Goal: Find specific page/section: Find specific page/section

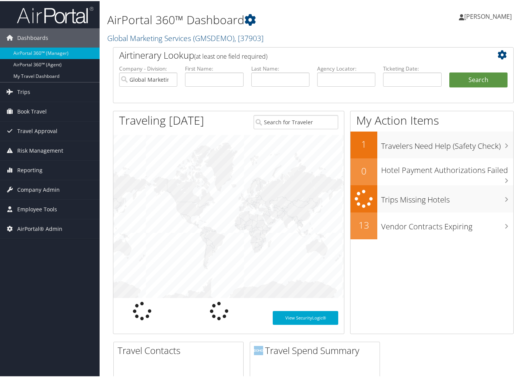
click at [156, 41] on link "Global Marketing Services ( GMSDEMO ) , [ 37903 ]" at bounding box center [185, 37] width 156 height 10
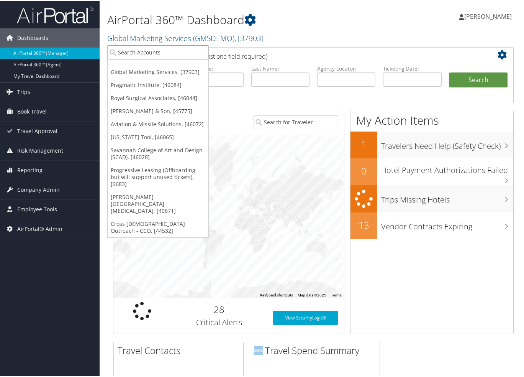
click at [156, 48] on input "search" at bounding box center [158, 51] width 101 height 14
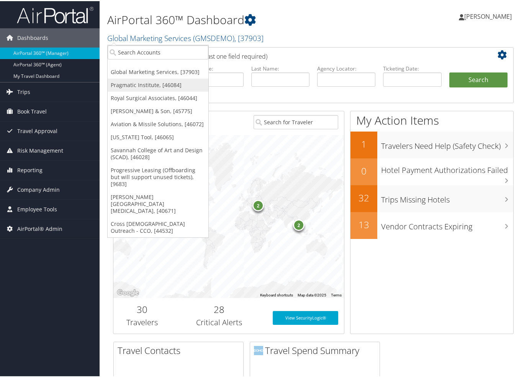
click at [155, 83] on link "Pragmatic Institute, [46084]" at bounding box center [158, 83] width 101 height 13
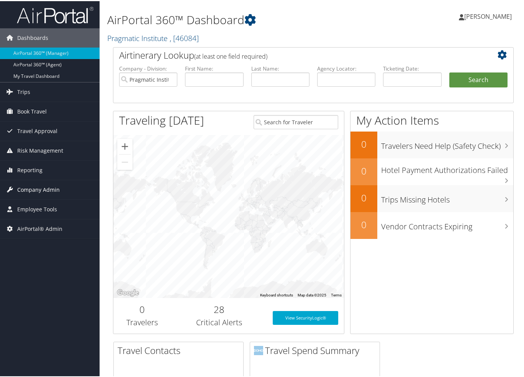
click at [26, 188] on span "Company Admin" at bounding box center [38, 188] width 43 height 19
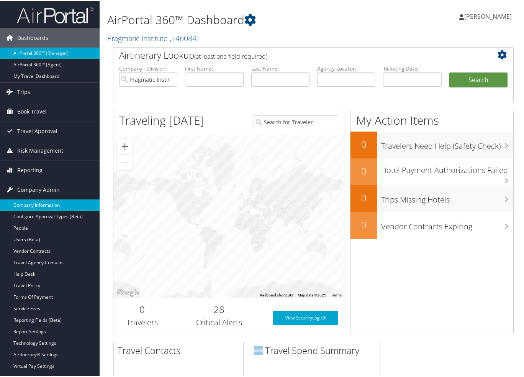
click at [26, 203] on link "Company Information" at bounding box center [50, 203] width 100 height 11
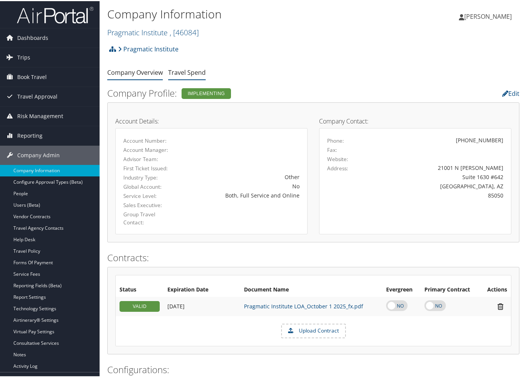
click at [189, 73] on link "Travel Spend" at bounding box center [187, 71] width 38 height 8
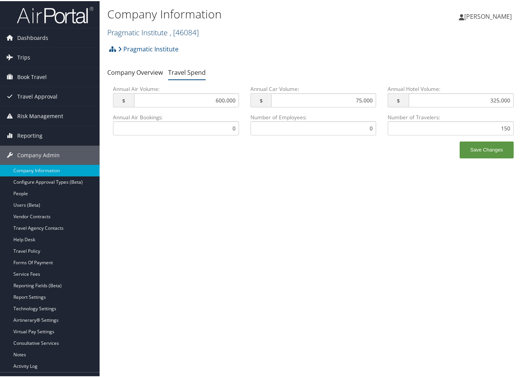
click at [159, 31] on link "Pragmatic Institute , [ 46084 ]" at bounding box center [153, 31] width 92 height 10
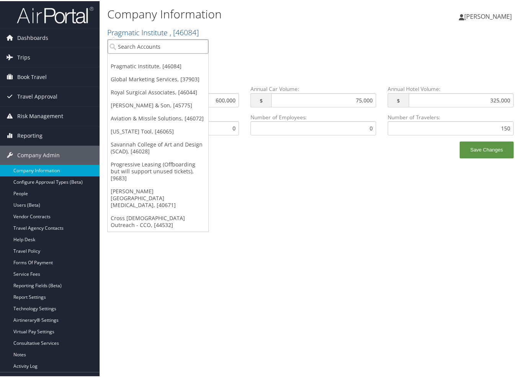
click at [160, 44] on input "search" at bounding box center [158, 45] width 101 height 14
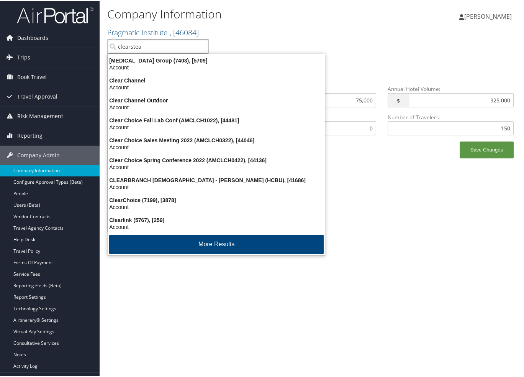
type input "clearstead"
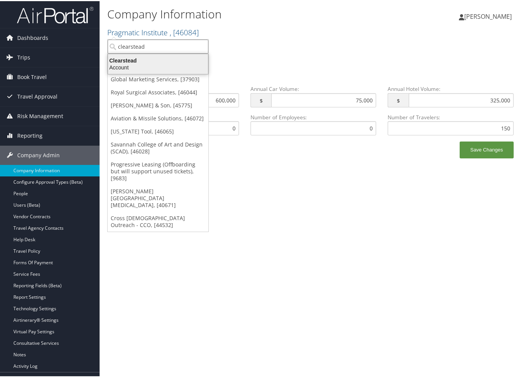
click at [175, 57] on div "Clearstead" at bounding box center [157, 59] width 109 height 7
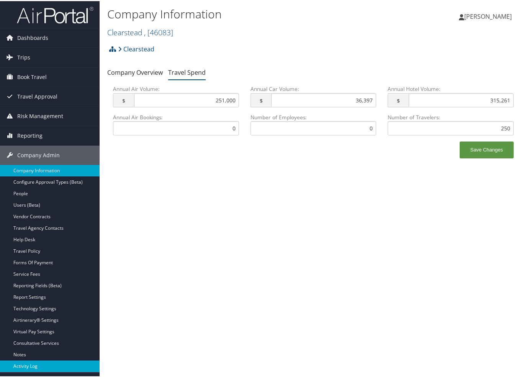
click at [48, 364] on link "Activity Log" at bounding box center [50, 364] width 100 height 11
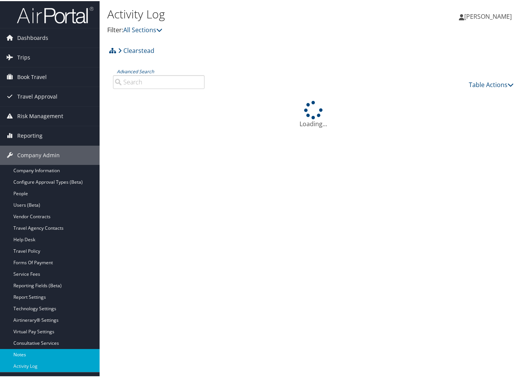
click at [8, 354] on link "Notes" at bounding box center [50, 352] width 100 height 11
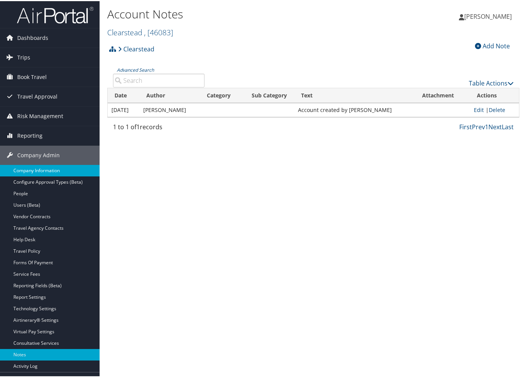
click at [51, 164] on link "Company Information" at bounding box center [50, 169] width 100 height 11
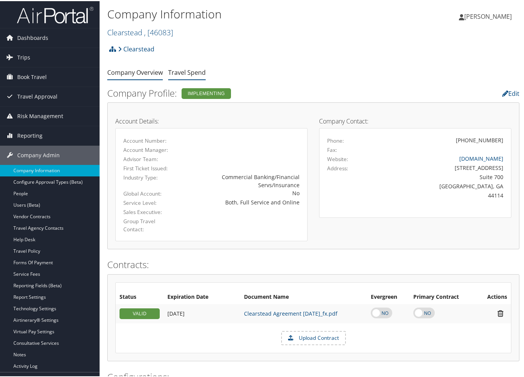
click at [187, 69] on link "Travel Spend" at bounding box center [187, 71] width 38 height 8
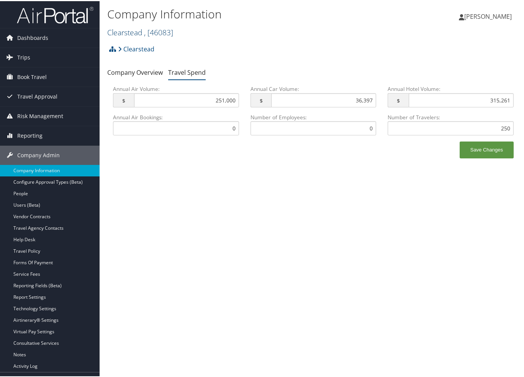
click at [147, 29] on span ", [ 46083 ]" at bounding box center [158, 31] width 29 height 10
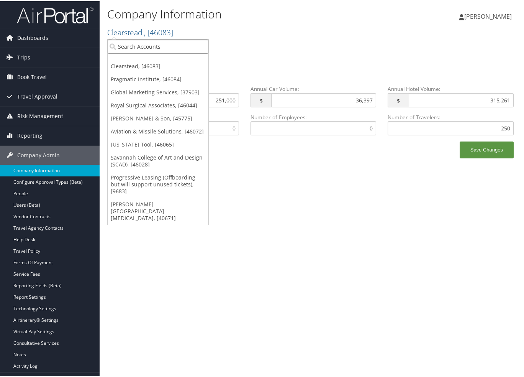
click at [152, 45] on input "search" at bounding box center [158, 45] width 101 height 14
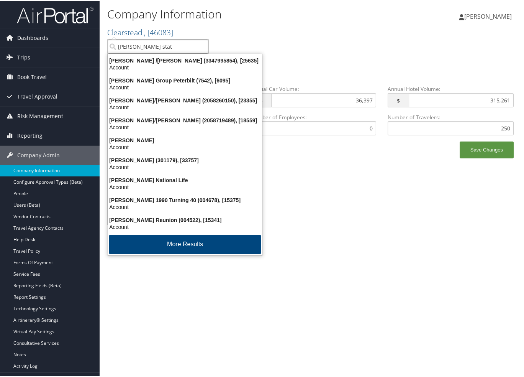
type input "jackson state"
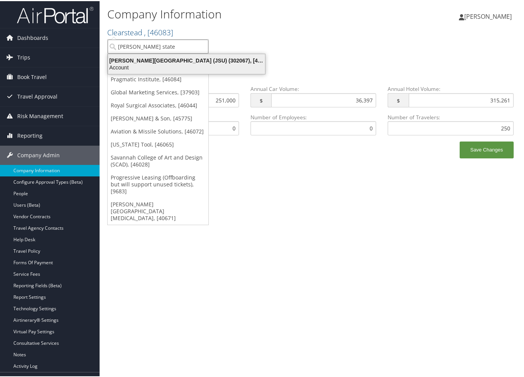
click at [157, 67] on div "Account" at bounding box center [186, 66] width 166 height 7
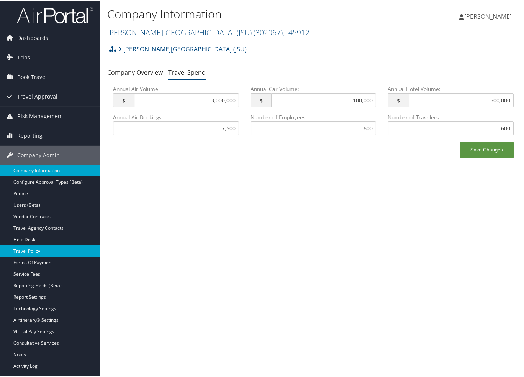
click at [49, 248] on link "Travel Policy" at bounding box center [50, 249] width 100 height 11
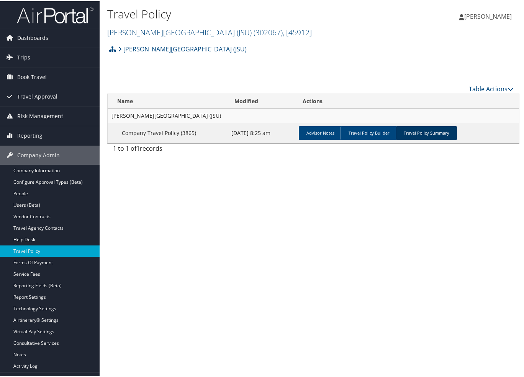
click at [431, 133] on link "Travel Policy Summary" at bounding box center [426, 132] width 61 height 14
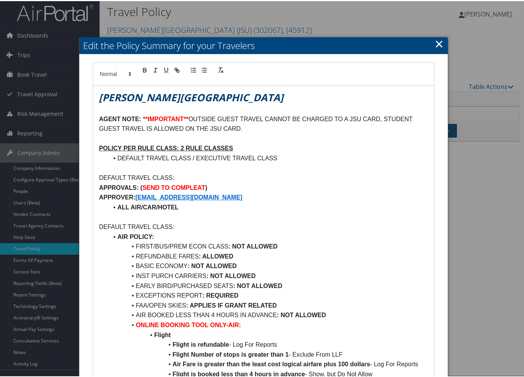
scroll to position [77, 0]
